Goal: Task Accomplishment & Management: Manage account settings

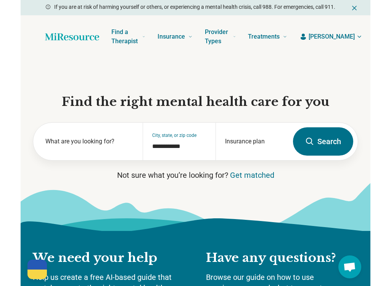
scroll to position [0, -8]
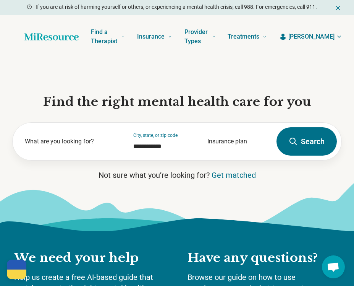
click at [309, 32] on span "[PERSON_NAME]" at bounding box center [311, 36] width 46 height 9
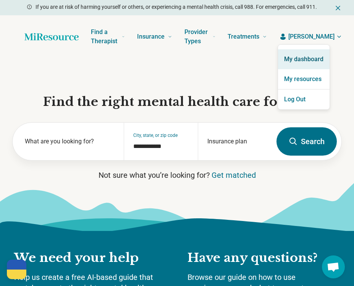
click at [299, 63] on link "My dashboard" at bounding box center [304, 59] width 52 height 20
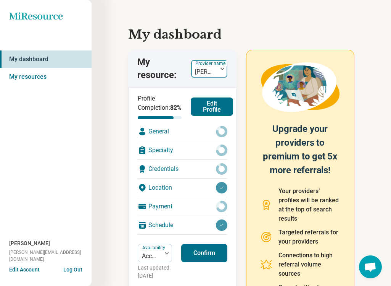
click at [221, 68] on img at bounding box center [223, 69] width 4 height 2
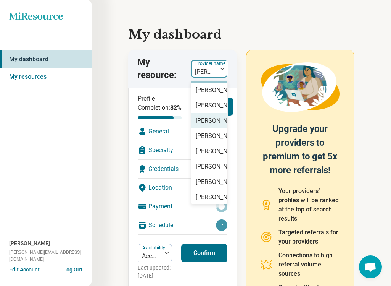
scroll to position [16, 1]
click at [206, 110] on div "[PERSON_NAME]" at bounding box center [218, 105] width 46 height 9
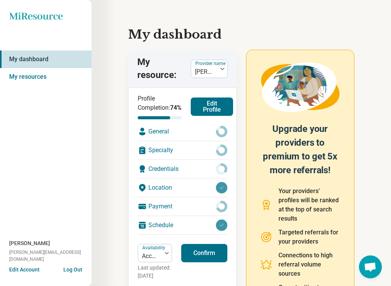
scroll to position [0, 0]
click at [201, 112] on button "Edit Profile" at bounding box center [212, 106] width 42 height 18
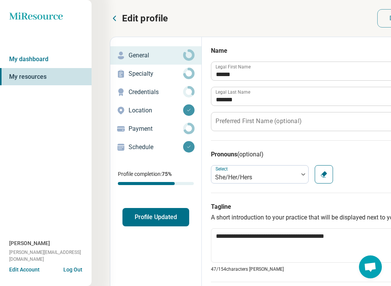
type textarea "*"
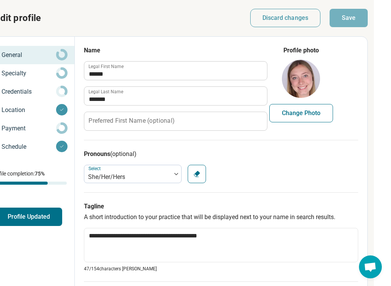
scroll to position [0, 132]
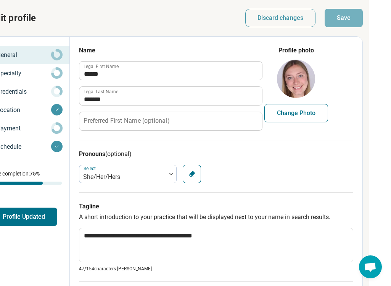
click at [297, 111] on button "Change Photo" at bounding box center [297, 113] width 64 height 18
type input "**********"
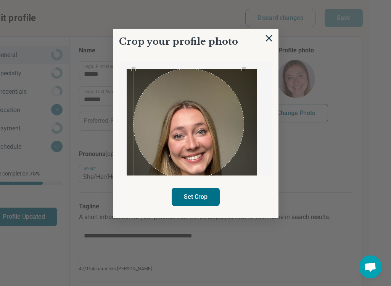
click at [213, 144] on div "Use the arrow keys to move the crop selection area" at bounding box center [189, 124] width 111 height 111
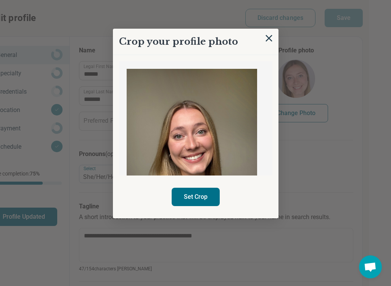
click at [254, 129] on img at bounding box center [192, 154] width 131 height 171
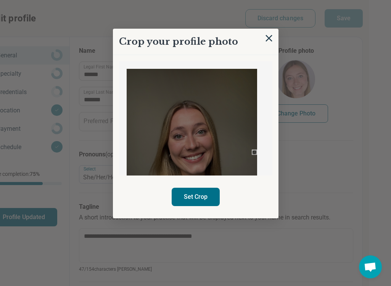
scroll to position [0, 132]
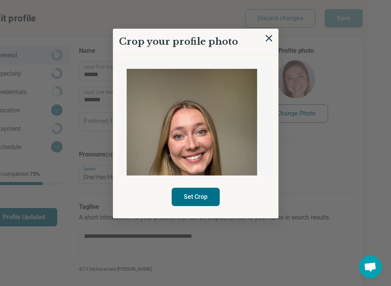
click at [225, 124] on img at bounding box center [192, 154] width 131 height 171
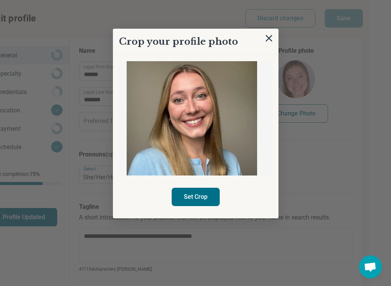
scroll to position [33, 0]
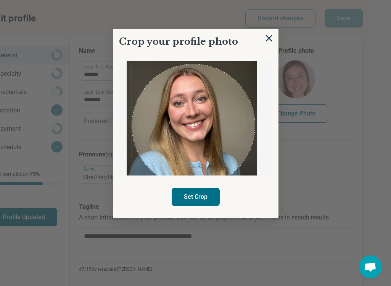
click at [255, 169] on img at bounding box center [192, 121] width 131 height 171
click at [217, 144] on div "Use the arrow keys to move the crop selection area" at bounding box center [193, 124] width 123 height 123
click at [206, 201] on button "Set Crop" at bounding box center [196, 196] width 48 height 18
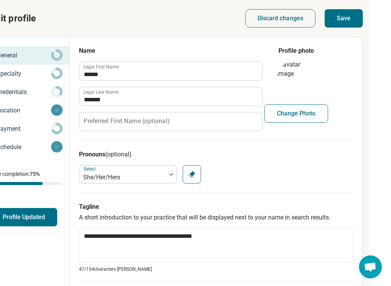
scroll to position [0, 132]
click at [340, 21] on button "Save" at bounding box center [344, 18] width 38 height 18
click at [31, 98] on div "Credentials" at bounding box center [23, 92] width 79 height 12
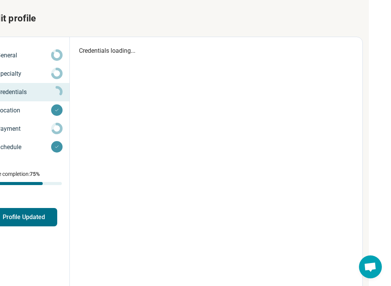
type textarea "*"
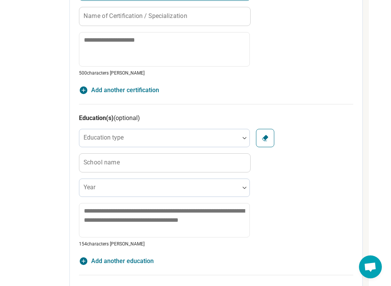
scroll to position [539, 132]
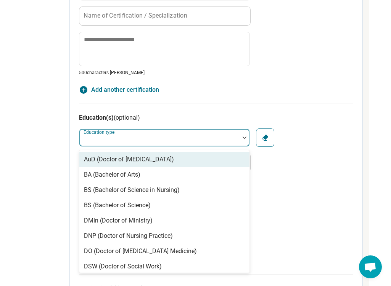
click at [168, 136] on div at bounding box center [159, 140] width 154 height 11
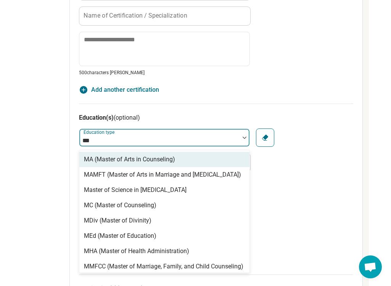
type input "****"
click at [131, 160] on div "MA (Master of Arts in Counseling)" at bounding box center [129, 159] width 91 height 9
type textarea "*"
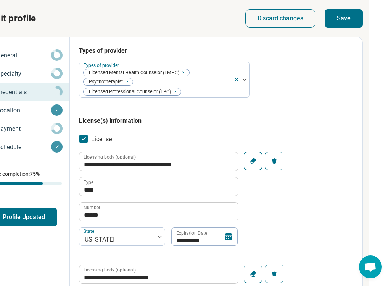
scroll to position [0, 132]
type input "**********"
click at [343, 19] on button "Save" at bounding box center [344, 18] width 38 height 18
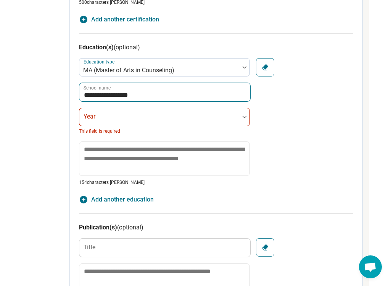
scroll to position [606, 132]
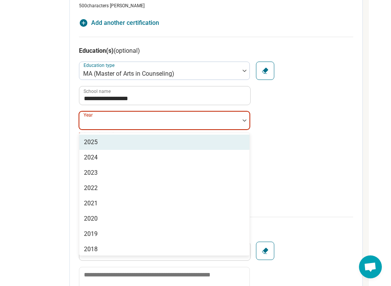
click at [184, 124] on div at bounding box center [159, 123] width 154 height 11
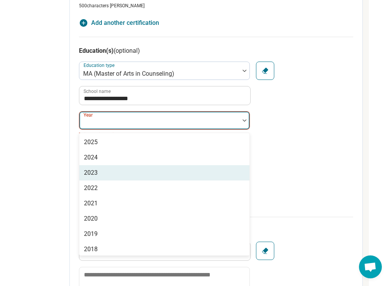
click at [116, 170] on div "2023" at bounding box center [164, 172] width 170 height 15
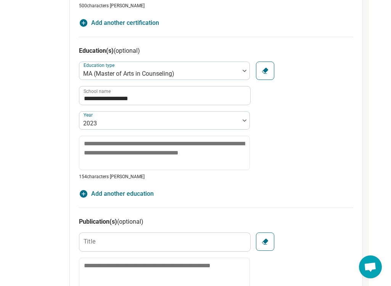
click at [118, 196] on span "Add another education" at bounding box center [122, 193] width 63 height 9
type textarea "*"
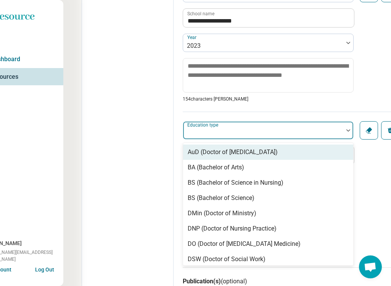
scroll to position [688, 28]
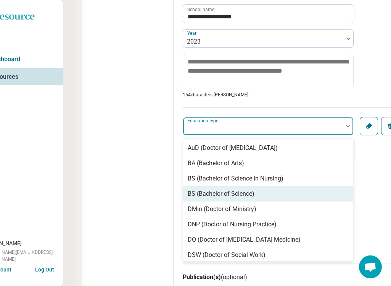
click at [229, 195] on div "BS (Bachelor of Science)" at bounding box center [221, 193] width 67 height 9
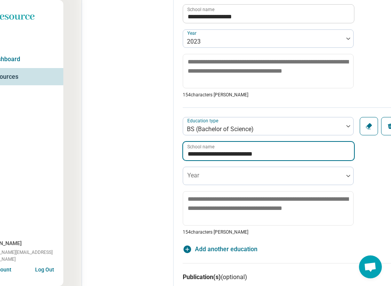
type input "**********"
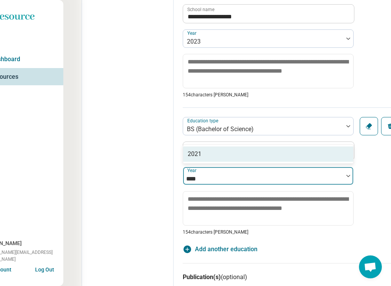
type input "****"
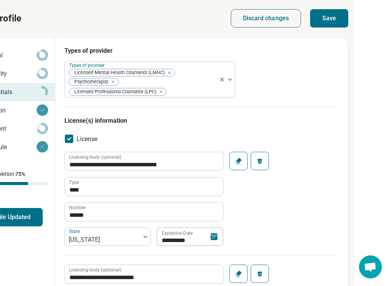
scroll to position [0, 147]
click at [331, 23] on button "Save" at bounding box center [329, 18] width 38 height 18
click at [329, 17] on button "Save" at bounding box center [329, 18] width 38 height 18
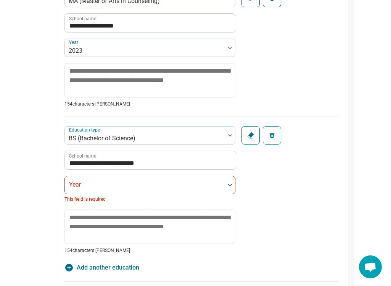
scroll to position [687, 147]
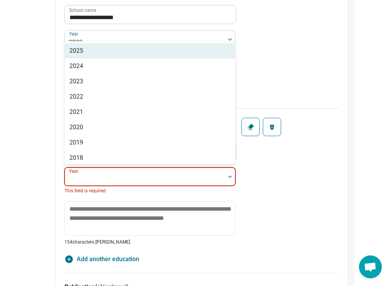
click at [117, 180] on div at bounding box center [145, 179] width 154 height 11
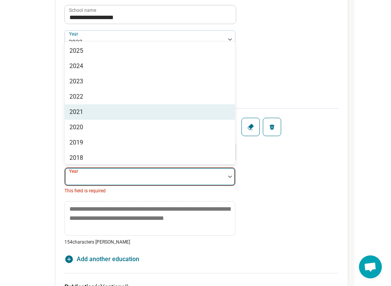
click at [113, 115] on div "2021" at bounding box center [150, 111] width 170 height 15
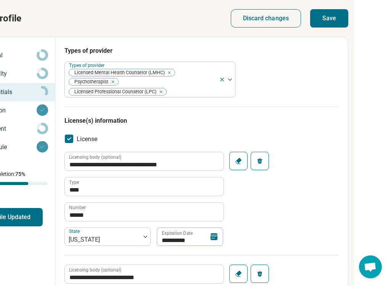
scroll to position [0, 147]
click at [335, 16] on button "Save" at bounding box center [329, 18] width 38 height 18
type textarea "*"
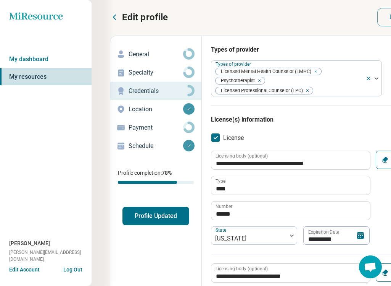
scroll to position [2, 0]
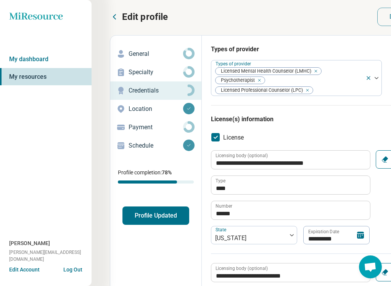
click at [165, 219] on button "Profile Updated" at bounding box center [156, 215] width 67 height 18
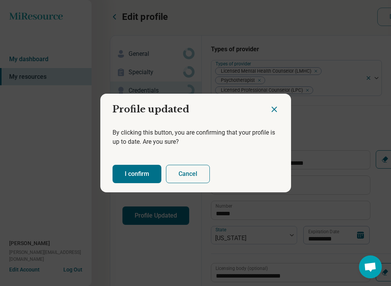
click at [134, 170] on button "I confirm" at bounding box center [137, 174] width 49 height 18
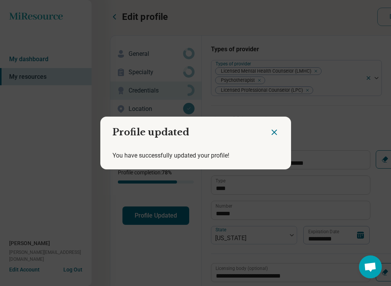
click at [277, 130] on icon "Close dialog" at bounding box center [274, 132] width 5 height 5
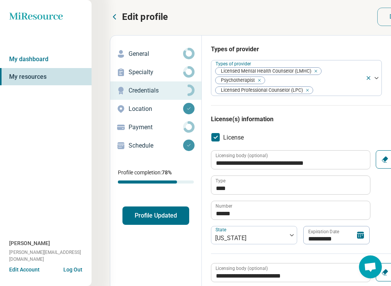
click at [177, 77] on div "Specialty" at bounding box center [155, 72] width 79 height 12
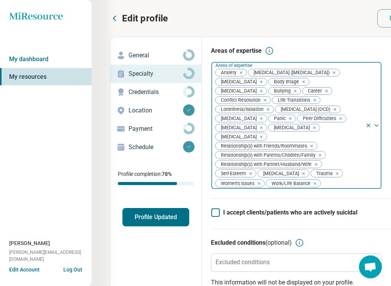
click at [330, 75] on icon "Remove [object Object]" at bounding box center [332, 72] width 5 height 5
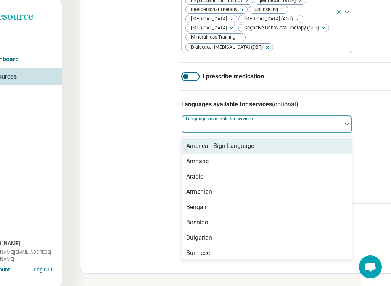
scroll to position [398, 0]
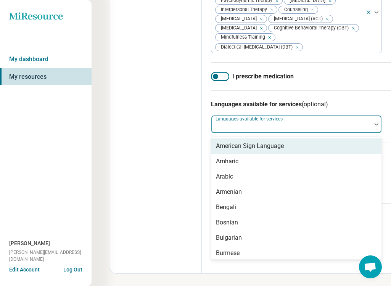
click at [254, 133] on div "Languages available for services" at bounding box center [296, 124] width 171 height 18
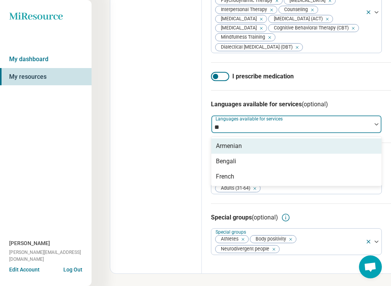
type input "*"
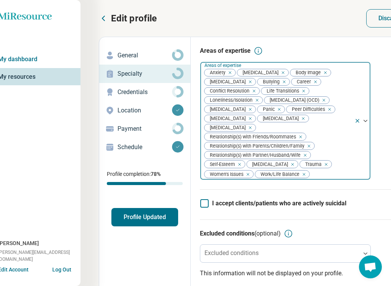
scroll to position [0, 11]
click at [155, 217] on button "Profile Updated" at bounding box center [144, 217] width 67 height 18
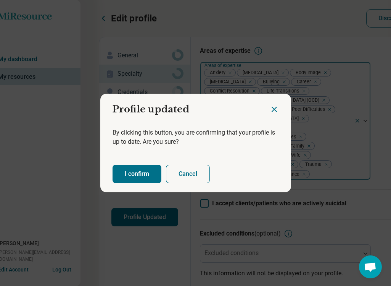
click at [138, 174] on button "I confirm" at bounding box center [137, 174] width 49 height 18
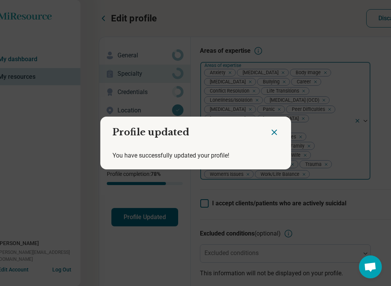
click at [273, 134] on icon "Close dialog" at bounding box center [274, 132] width 9 height 9
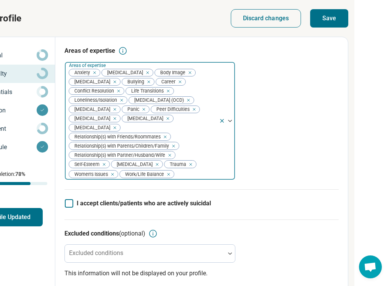
scroll to position [0, 147]
click at [330, 22] on button "Save" at bounding box center [329, 18] width 38 height 18
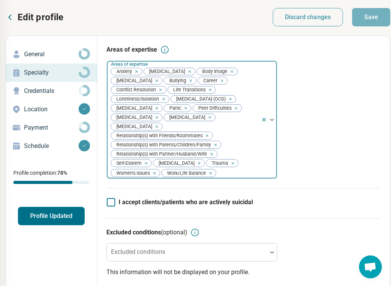
scroll to position [1, 97]
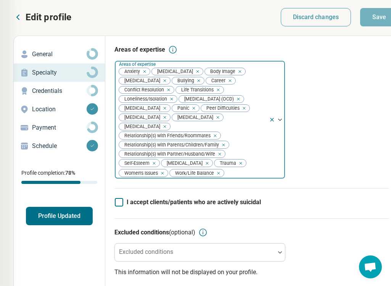
click at [63, 215] on button "Profile Updated" at bounding box center [59, 216] width 67 height 18
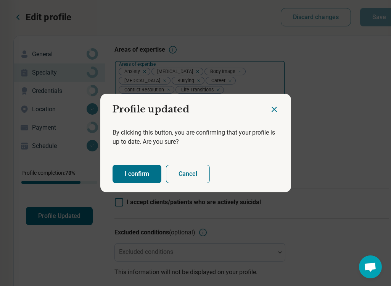
click at [134, 173] on button "I confirm" at bounding box center [137, 174] width 49 height 18
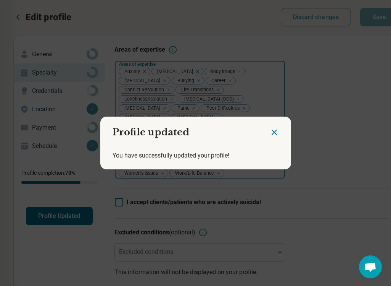
click at [275, 129] on icon "Close dialog" at bounding box center [274, 132] width 9 height 9
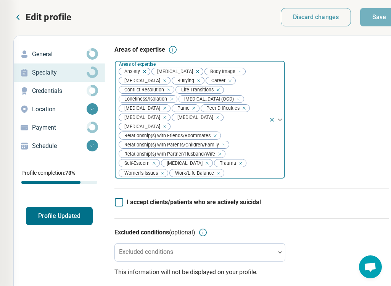
click at [92, 95] on circle at bounding box center [92, 90] width 9 height 9
type textarea "*"
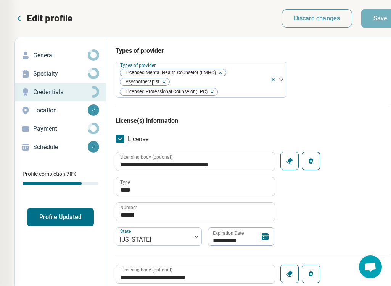
scroll to position [0, 95]
